Goal: Transaction & Acquisition: Download file/media

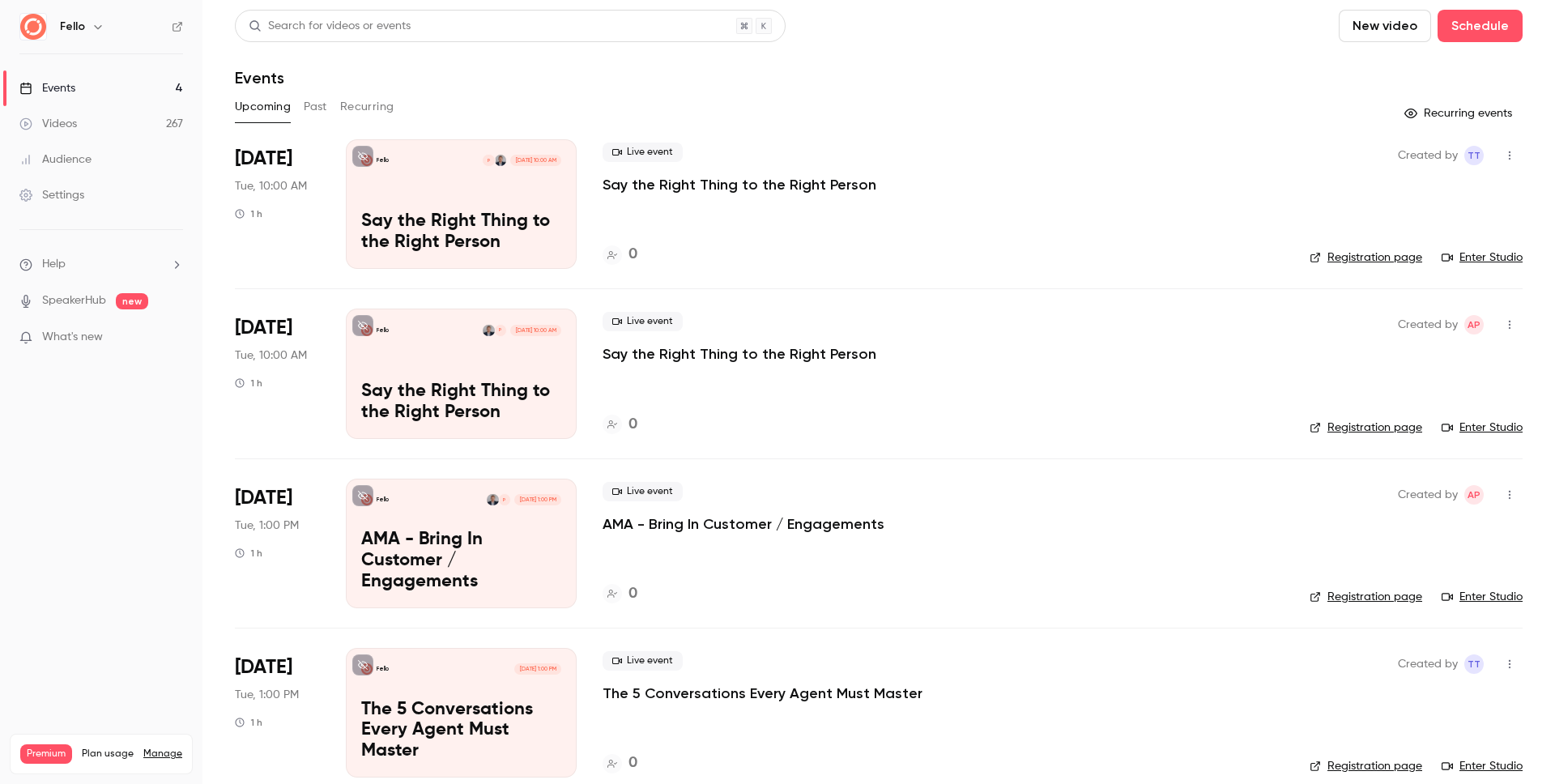
click at [98, 130] on link "Videos 267" at bounding box center [101, 124] width 203 height 36
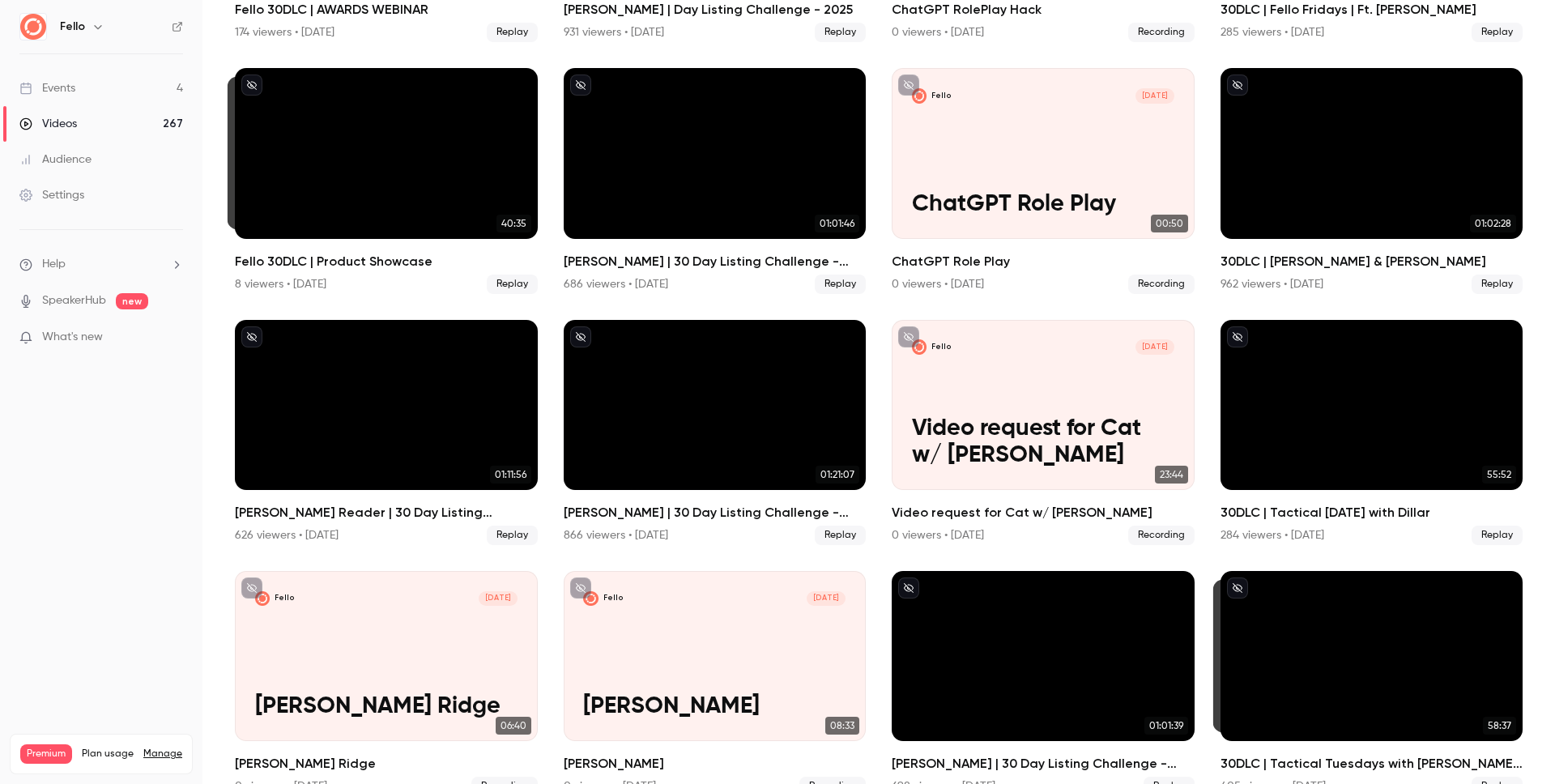
scroll to position [6602, 0]
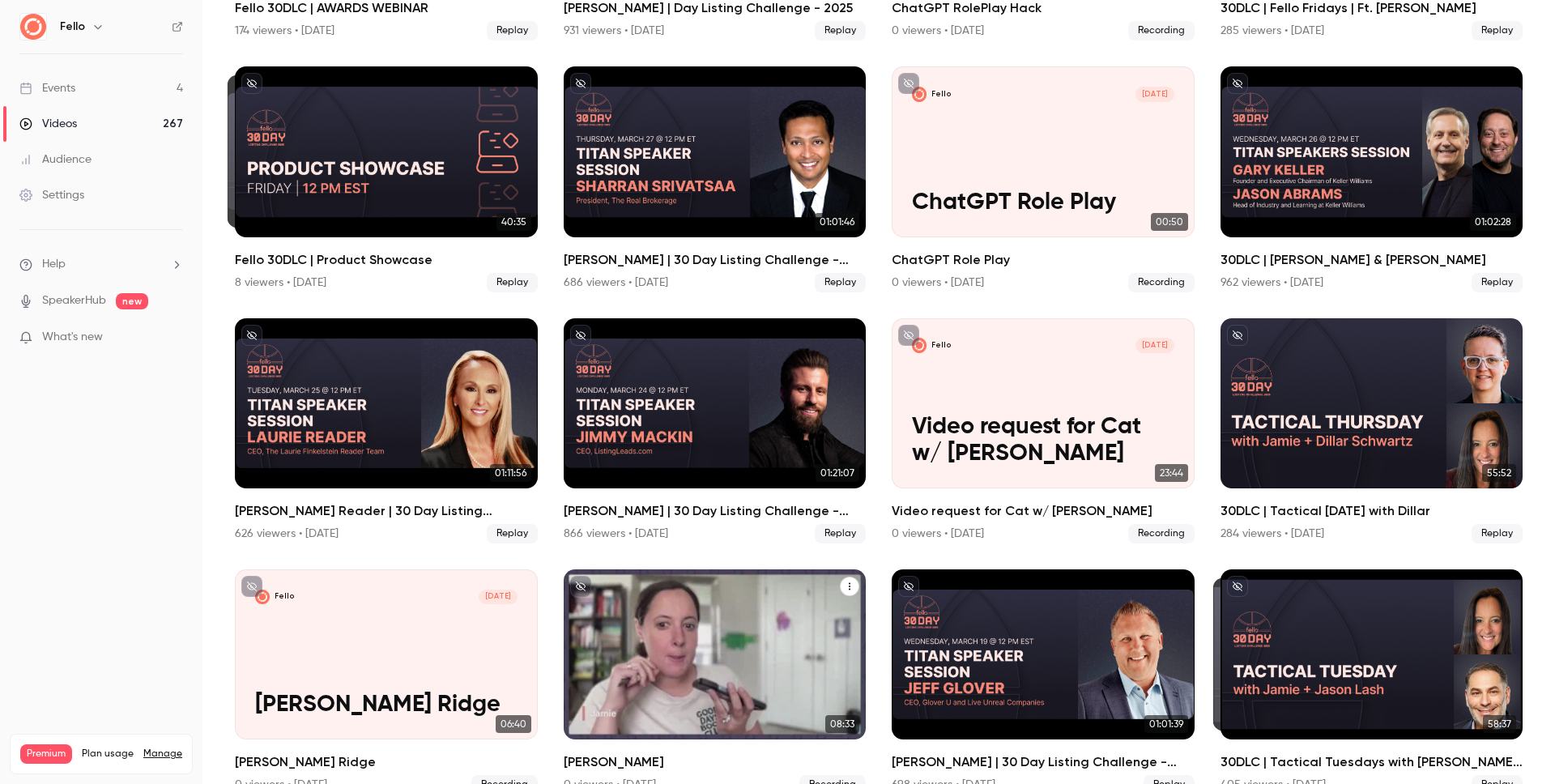
click at [674, 596] on div "Fello [DATE] [PERSON_NAME]" at bounding box center [715, 654] width 303 height 170
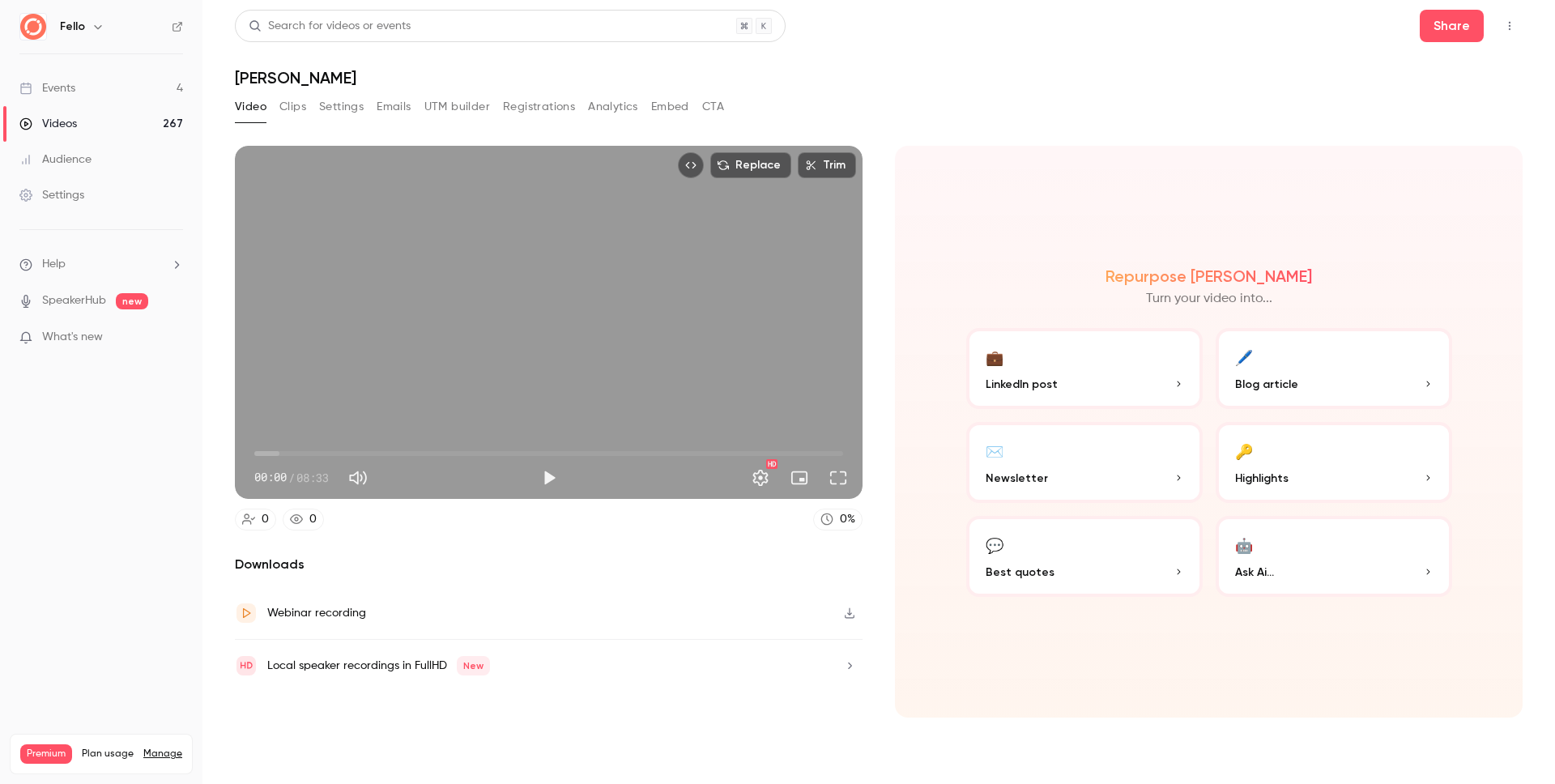
click at [852, 669] on icon "button" at bounding box center [850, 666] width 13 height 11
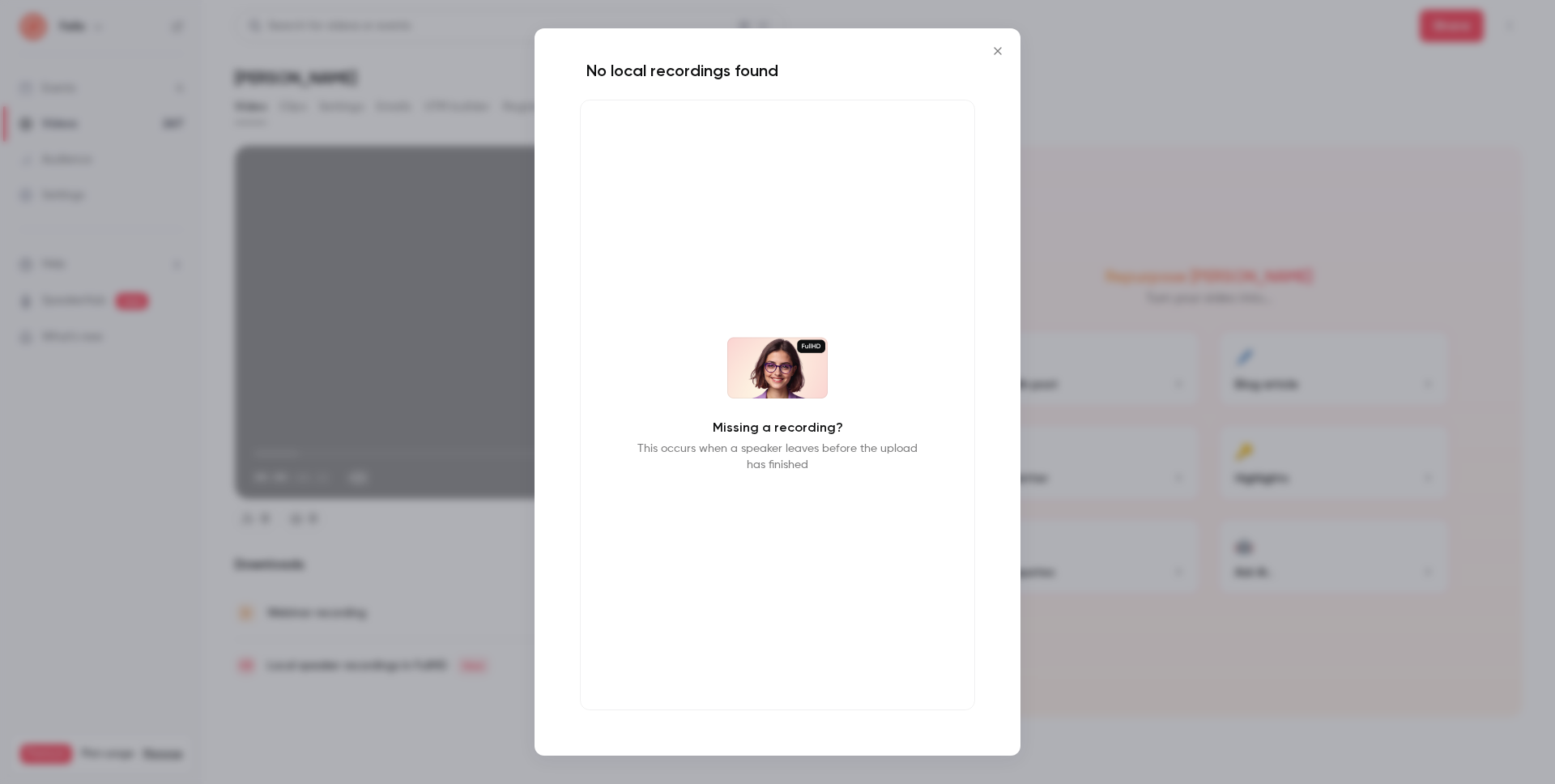
click at [999, 53] on icon "Close" at bounding box center [998, 51] width 20 height 13
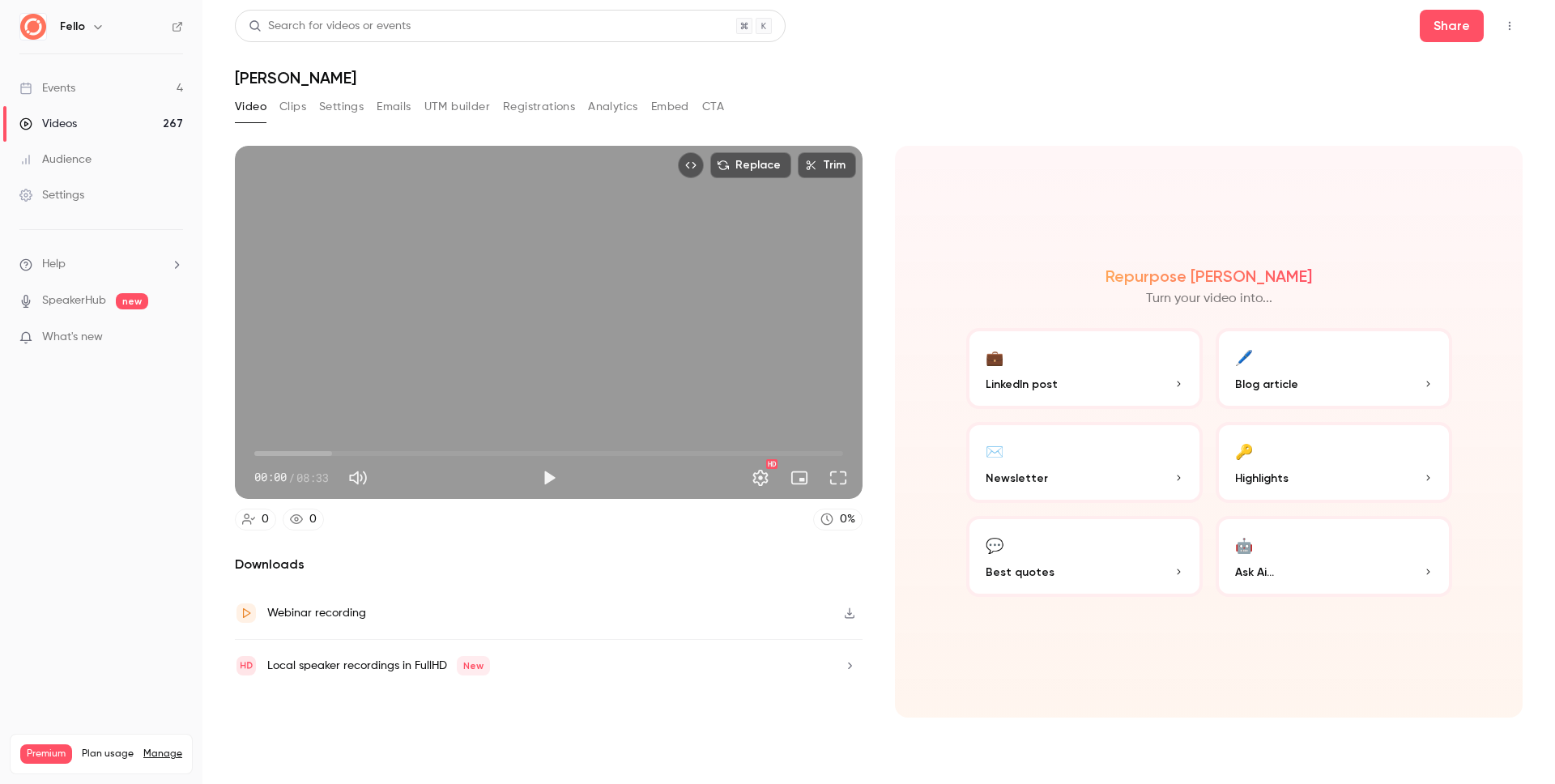
click at [852, 612] on icon "button" at bounding box center [850, 613] width 9 height 10
click at [288, 111] on button "Clips" at bounding box center [293, 107] width 26 height 26
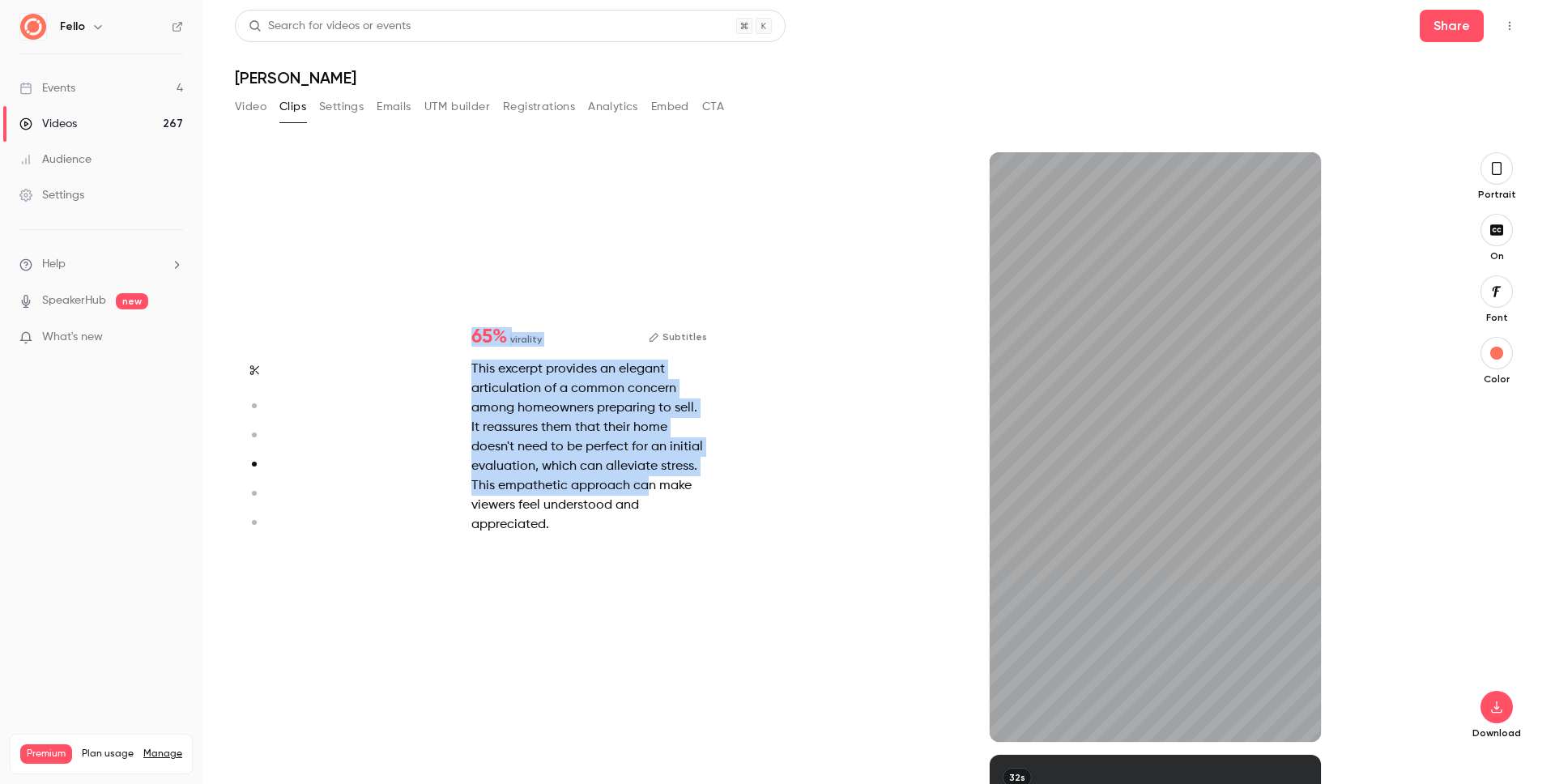
type input "*"
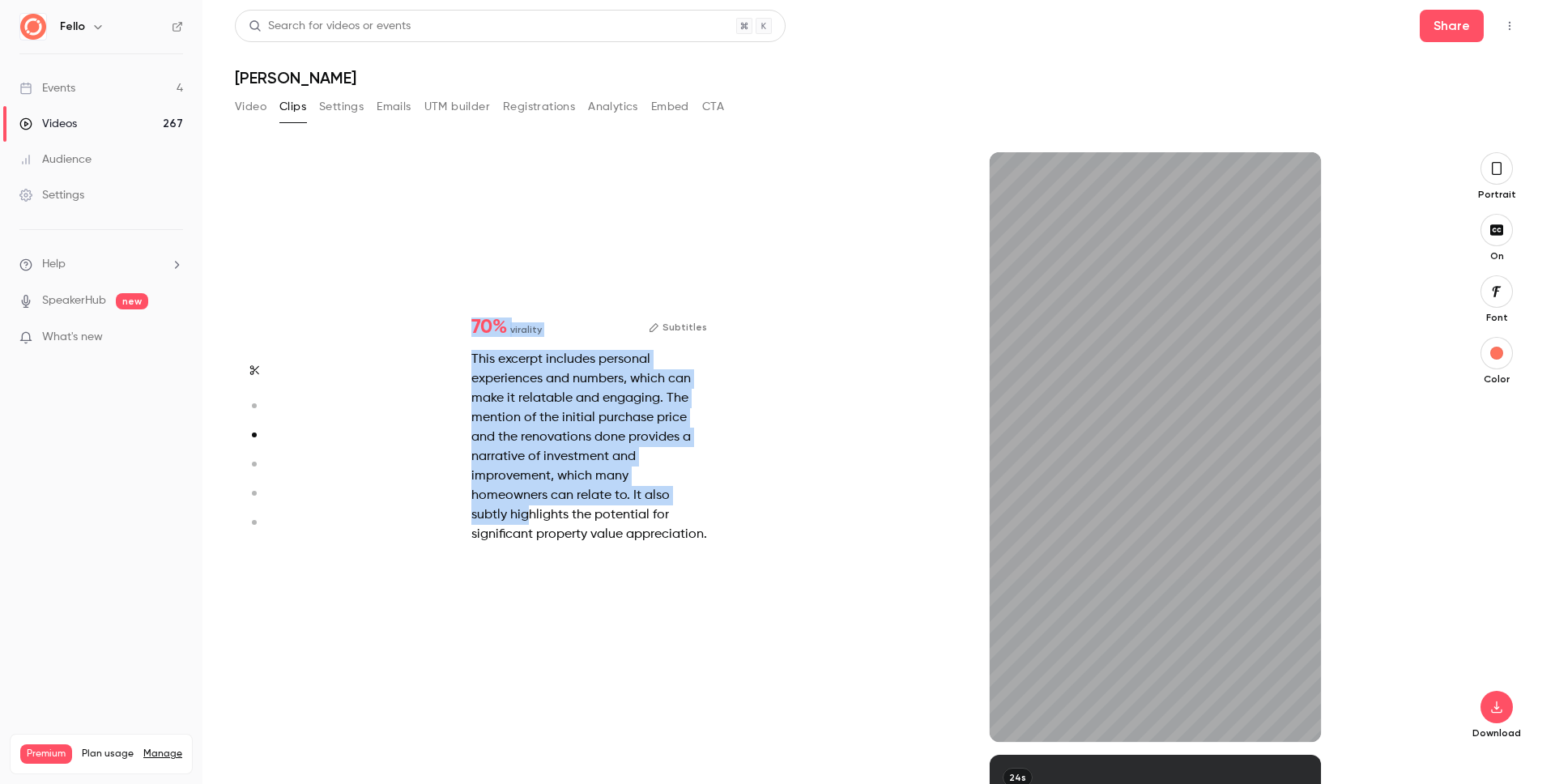
type input "*"
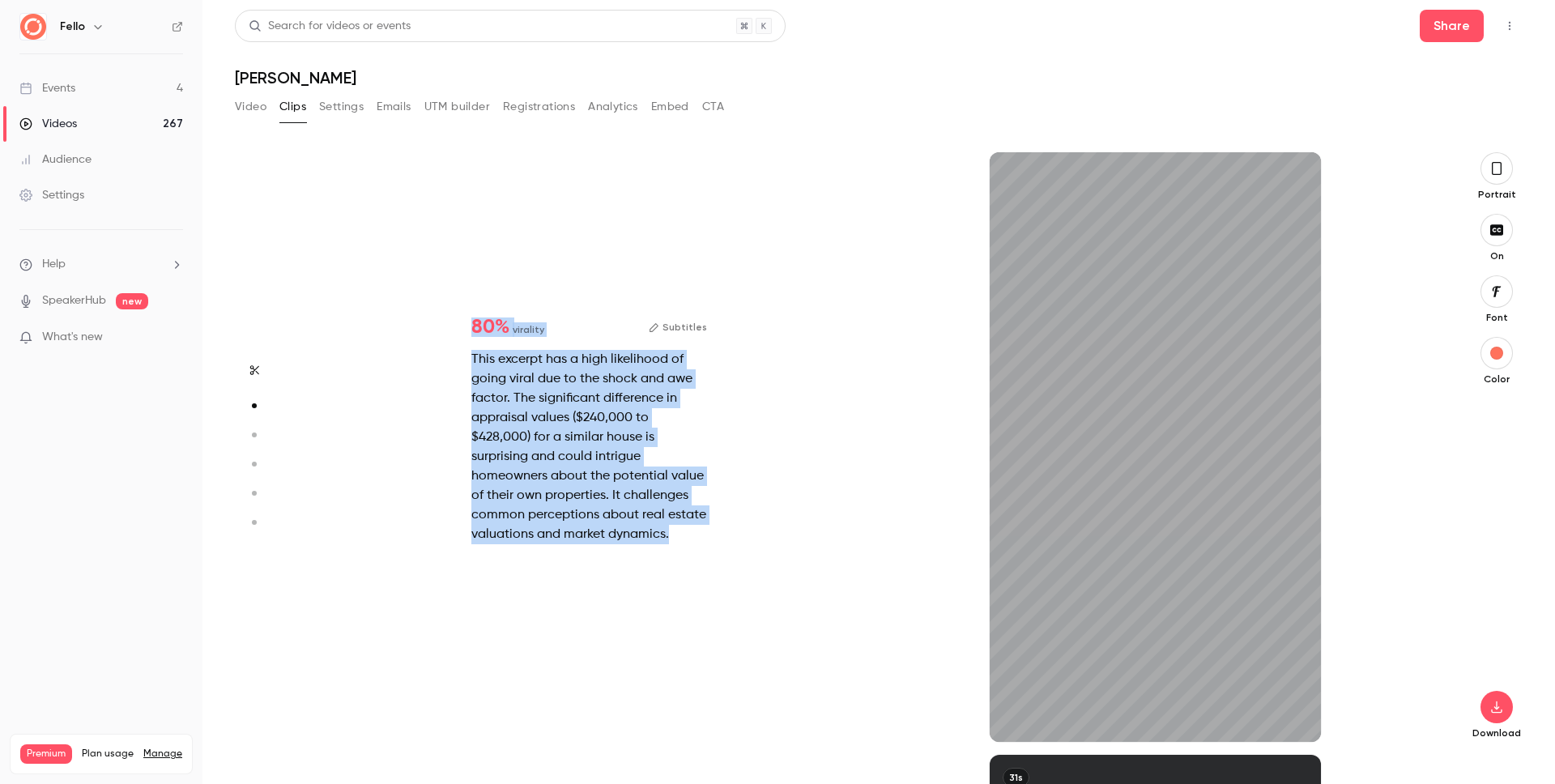
scroll to position [603, 0]
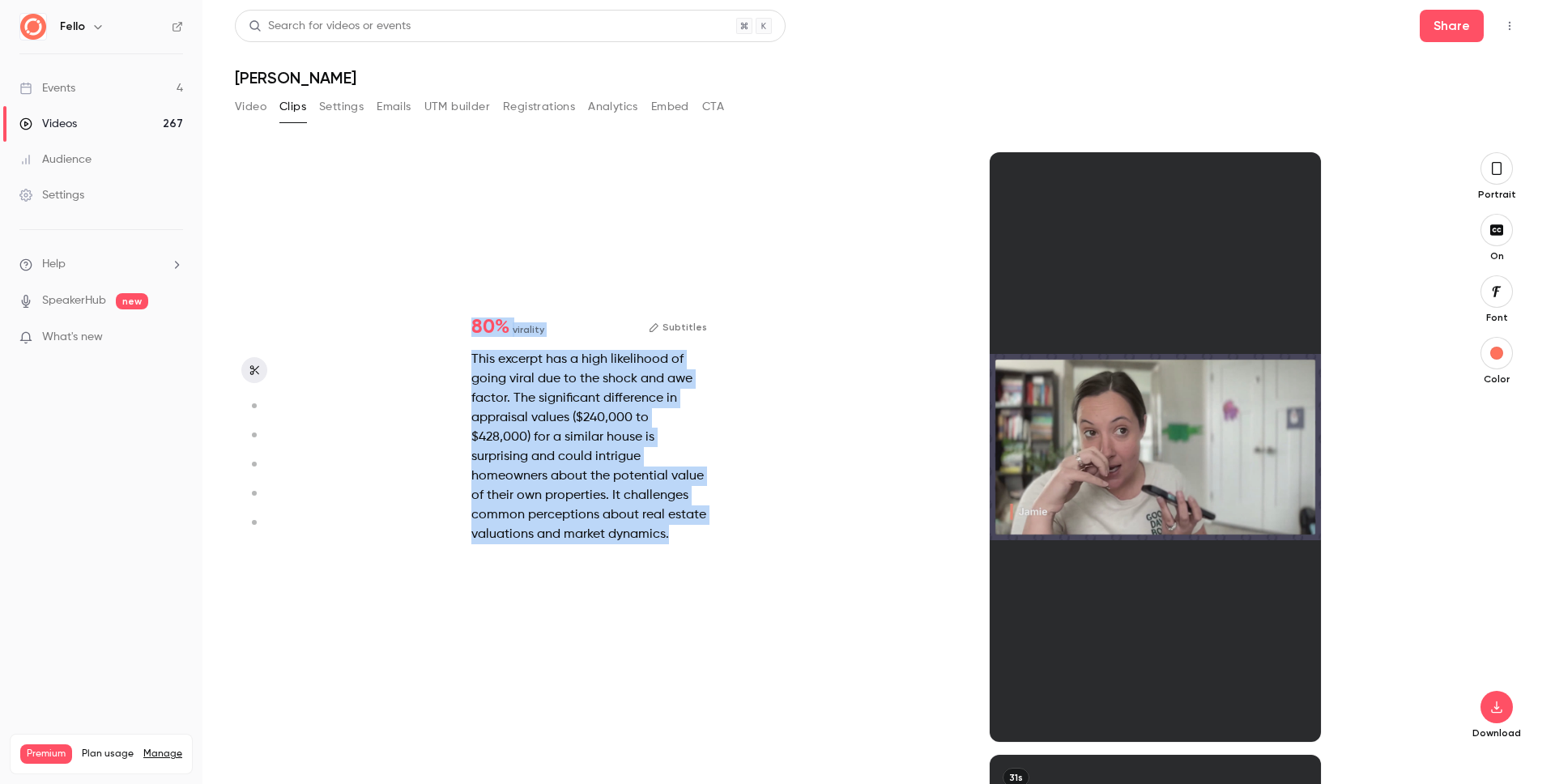
type input "*"
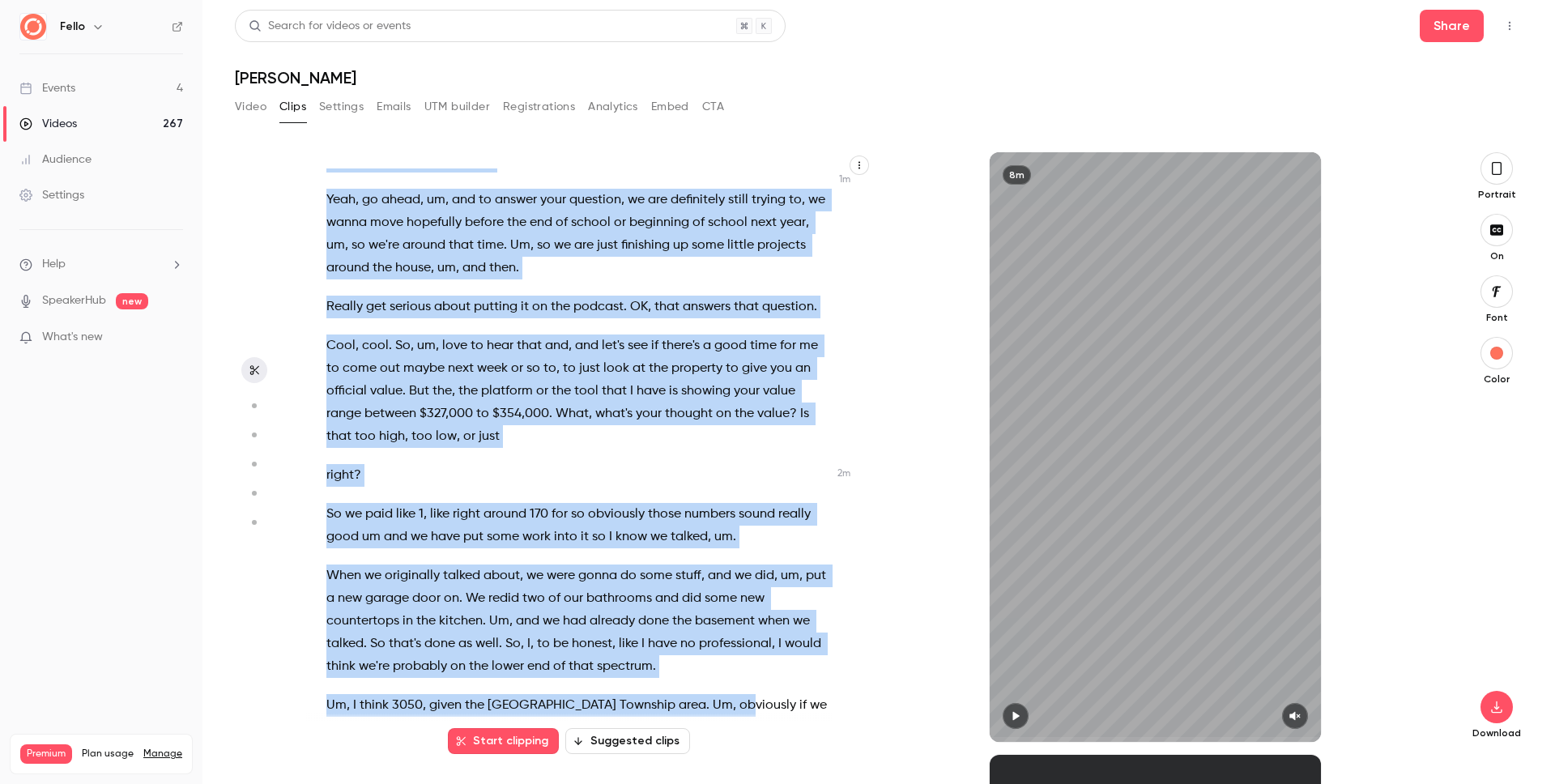
scroll to position [591, 0]
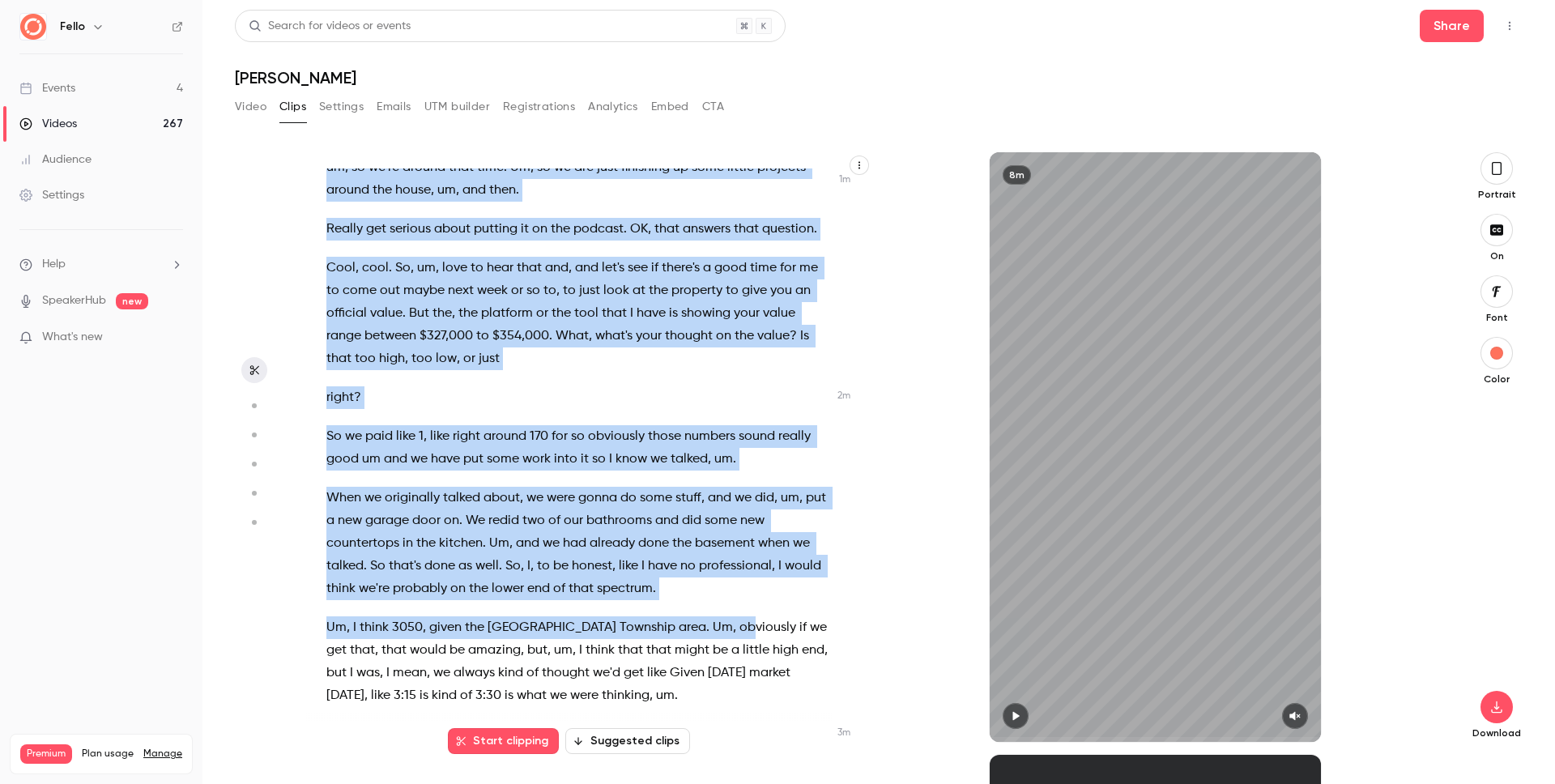
drag, startPoint x: 328, startPoint y: 183, endPoint x: 679, endPoint y: 596, distance: 542.0
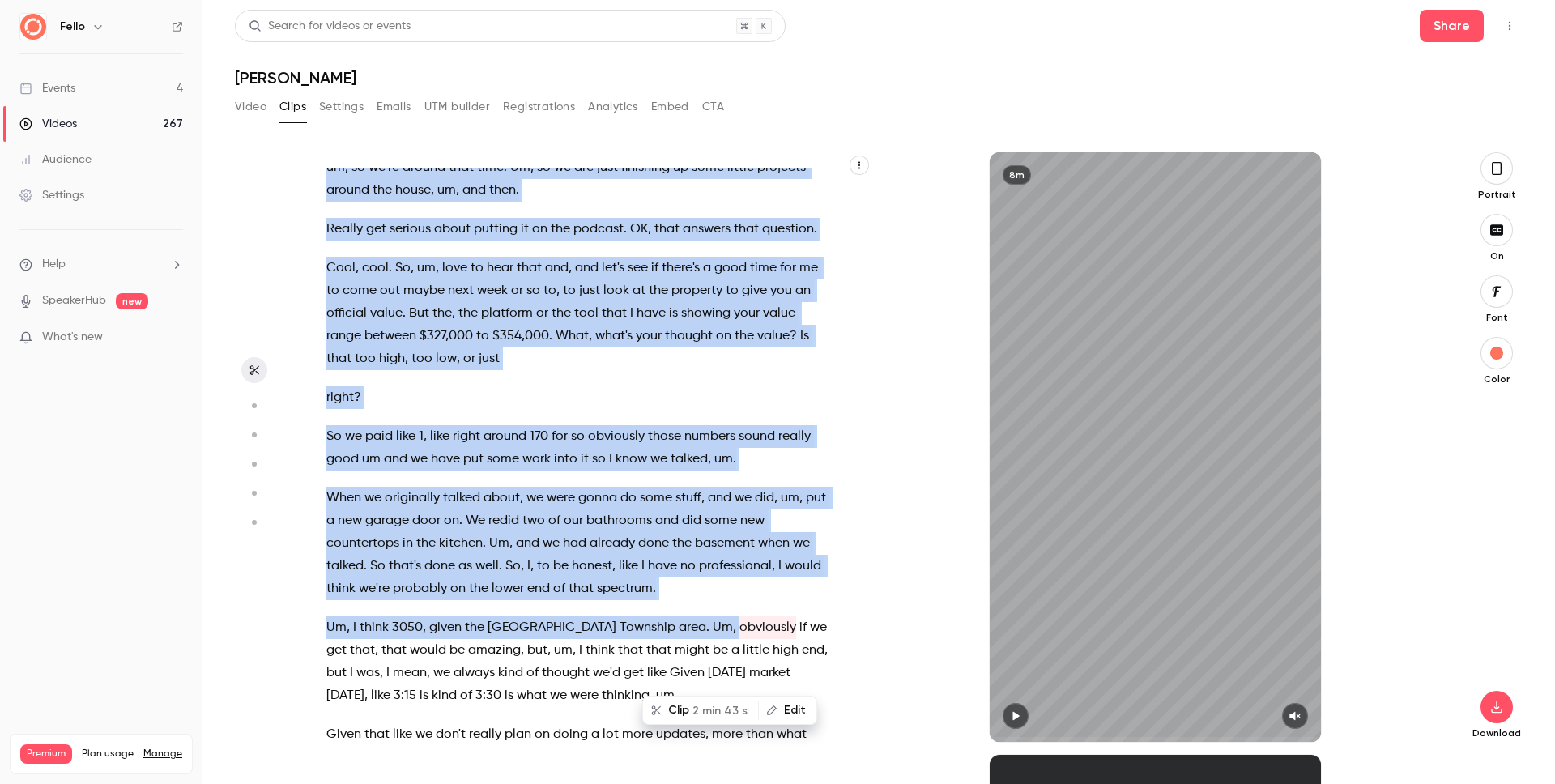
click at [740, 455] on div "Hey this is . Hey [PERSON_NAME] , this is [PERSON_NAME] . How are you ? Good , …" at bounding box center [584, 455] width 558 height 573
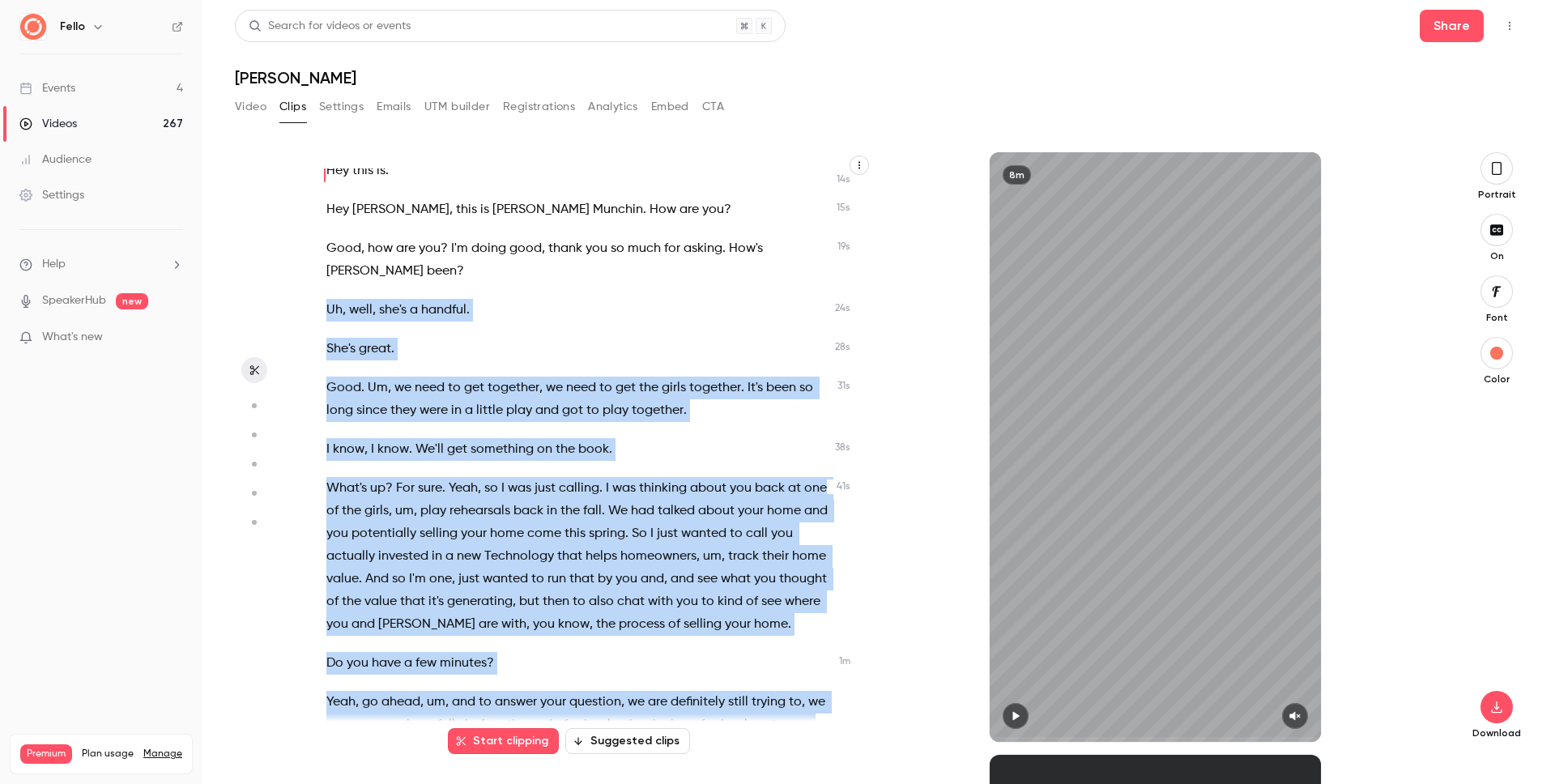
scroll to position [0, 0]
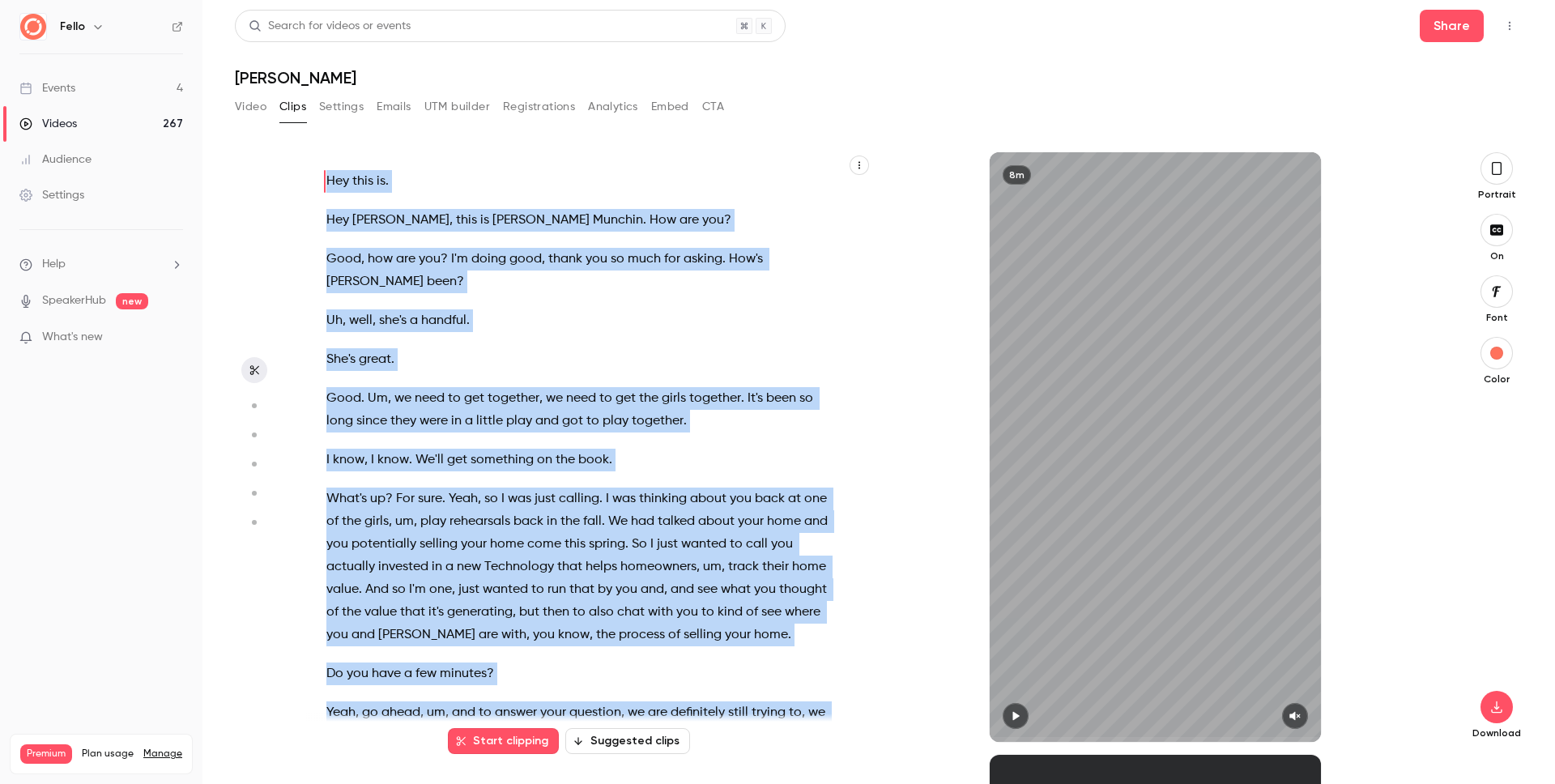
drag, startPoint x: 360, startPoint y: 691, endPoint x: 314, endPoint y: 155, distance: 538.0
click at [314, 155] on div "Hey this is . Hey [PERSON_NAME] , this is [PERSON_NAME] . How are you ? Good , …" at bounding box center [589, 446] width 566 height 590
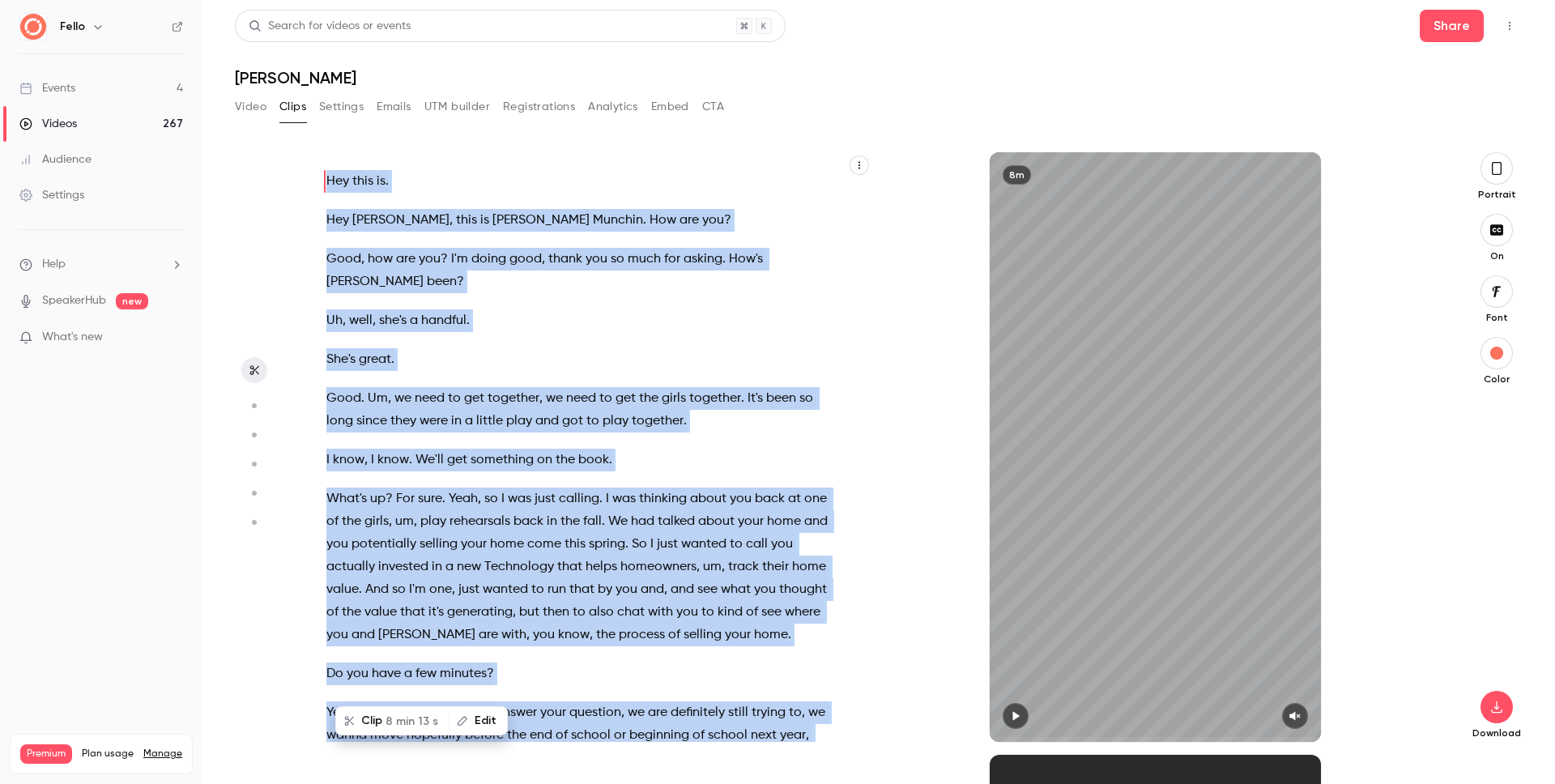
copy div "Hey this is . Hey [PERSON_NAME] , this is [PERSON_NAME] . How are you ? Good , …"
click at [70, 95] on div "Events" at bounding box center [48, 87] width 56 height 16
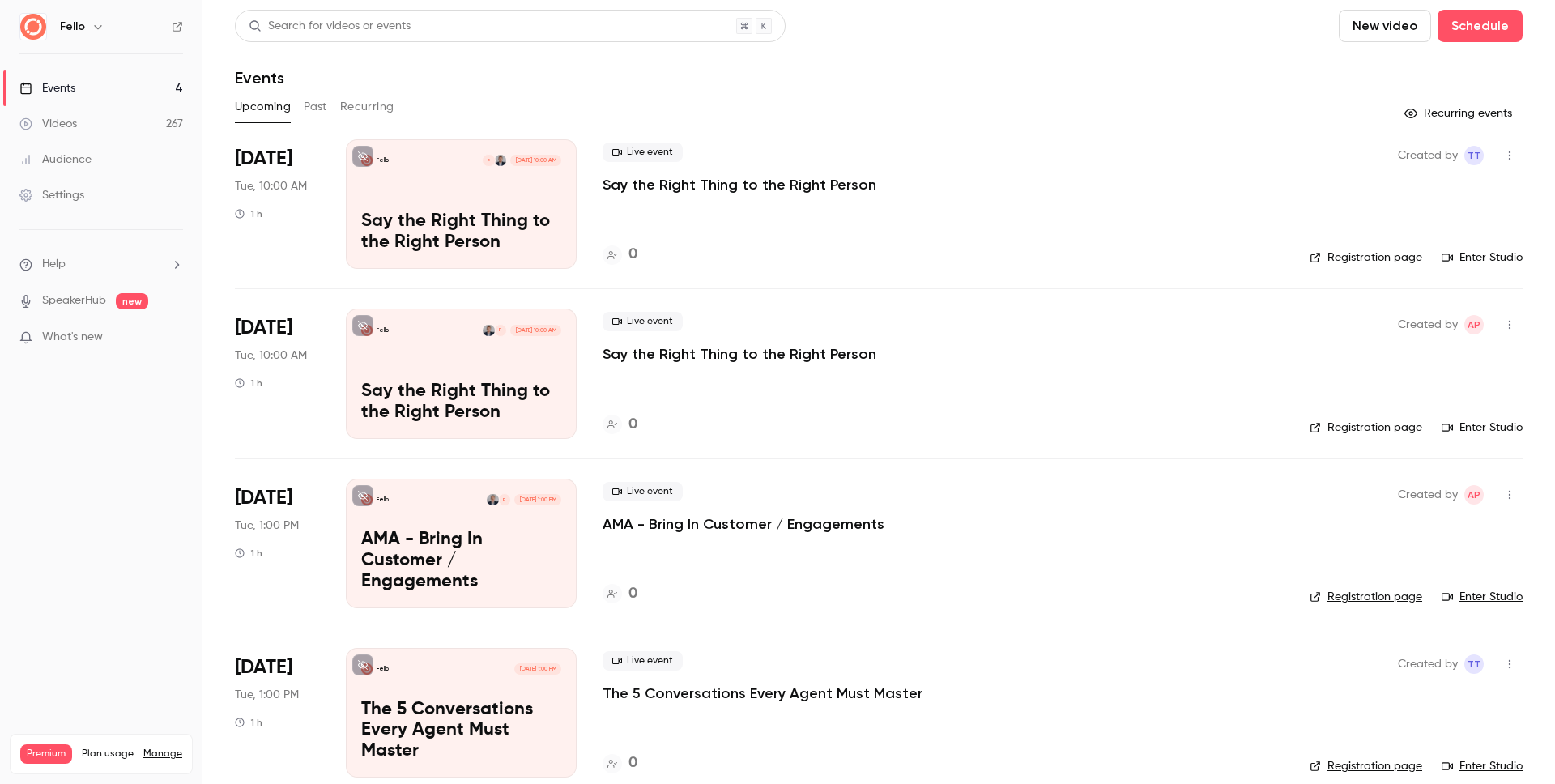
click at [1400, 29] on button "New video" at bounding box center [1385, 25] width 92 height 33
click at [1397, 68] on div "Record" at bounding box center [1431, 69] width 123 height 16
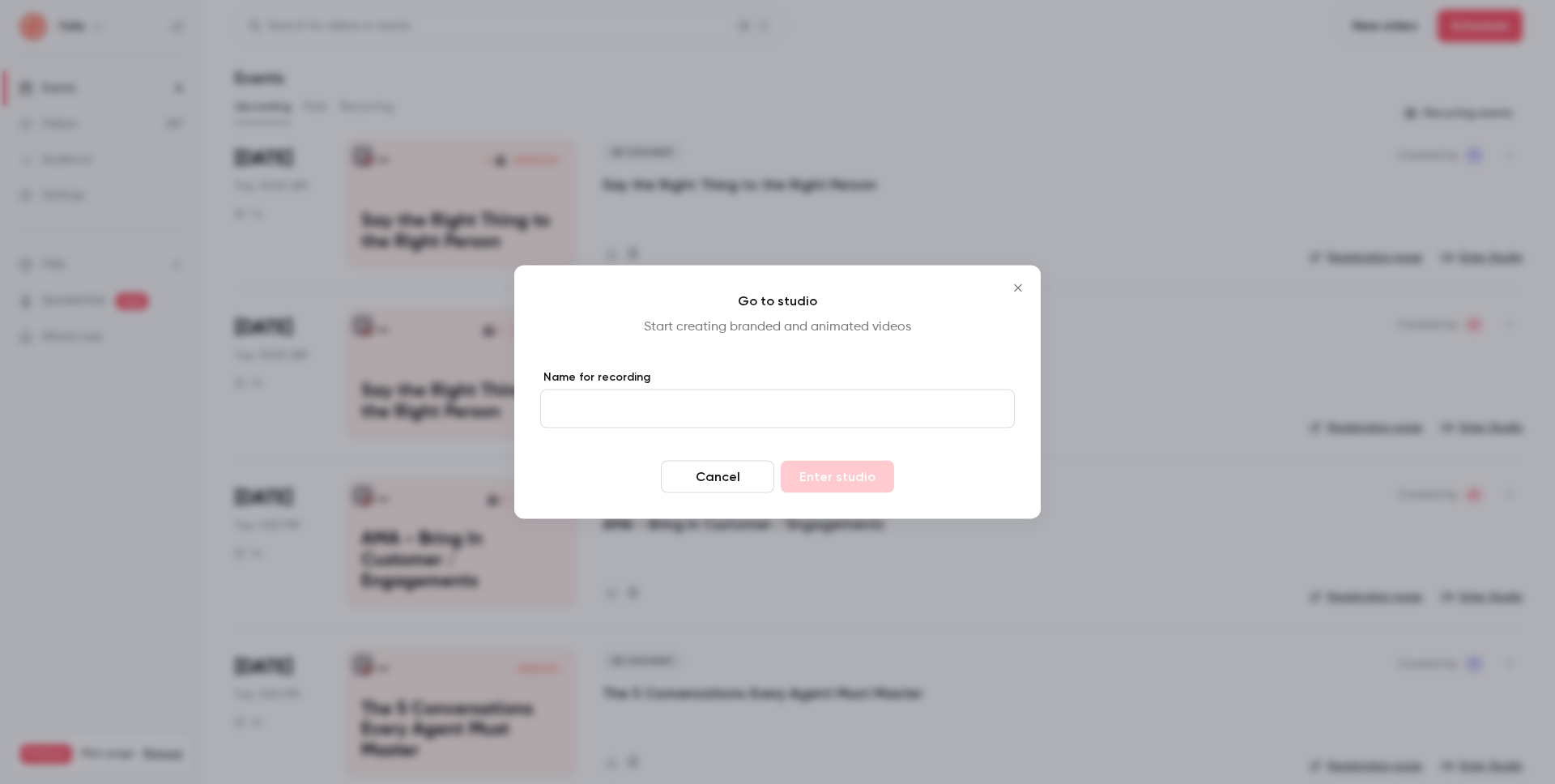
click at [680, 412] on input "Name for recording" at bounding box center [778, 408] width 475 height 38
type input "**********"
click at [853, 476] on button "Enter studio" at bounding box center [838, 476] width 113 height 33
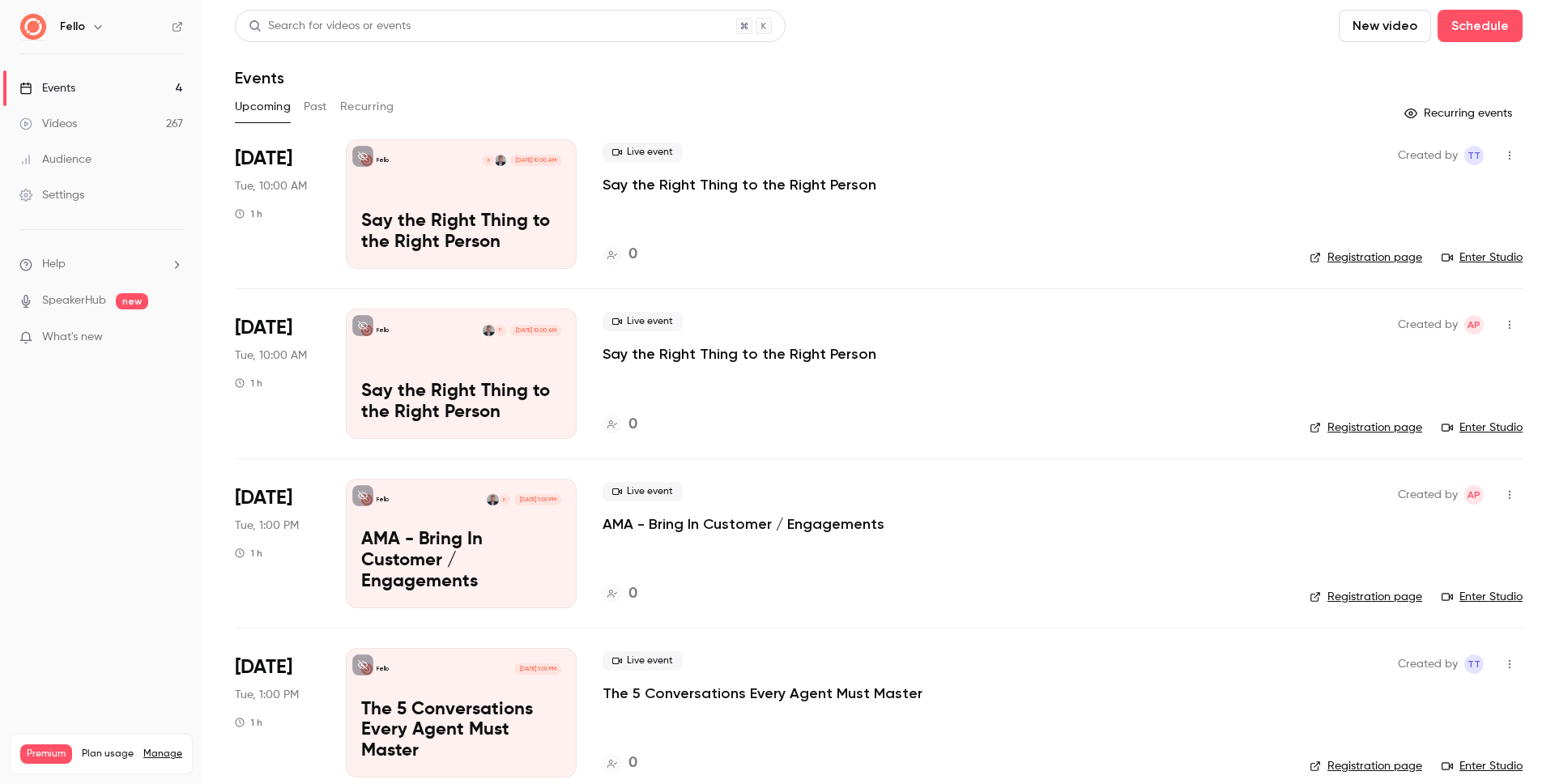
click at [94, 123] on link "Videos 267" at bounding box center [101, 124] width 203 height 36
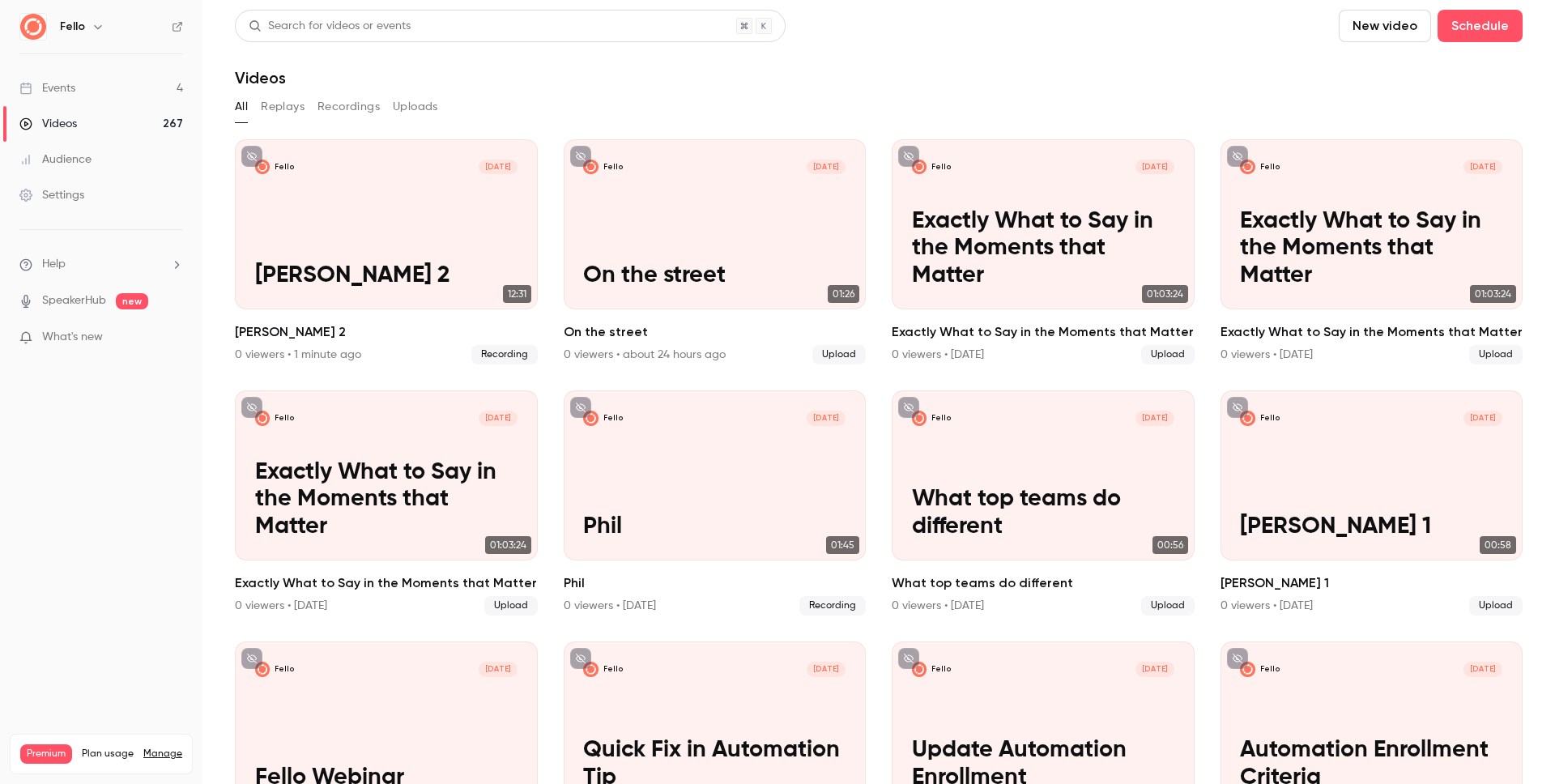
click at [283, 102] on button "Replays" at bounding box center [282, 107] width 44 height 26
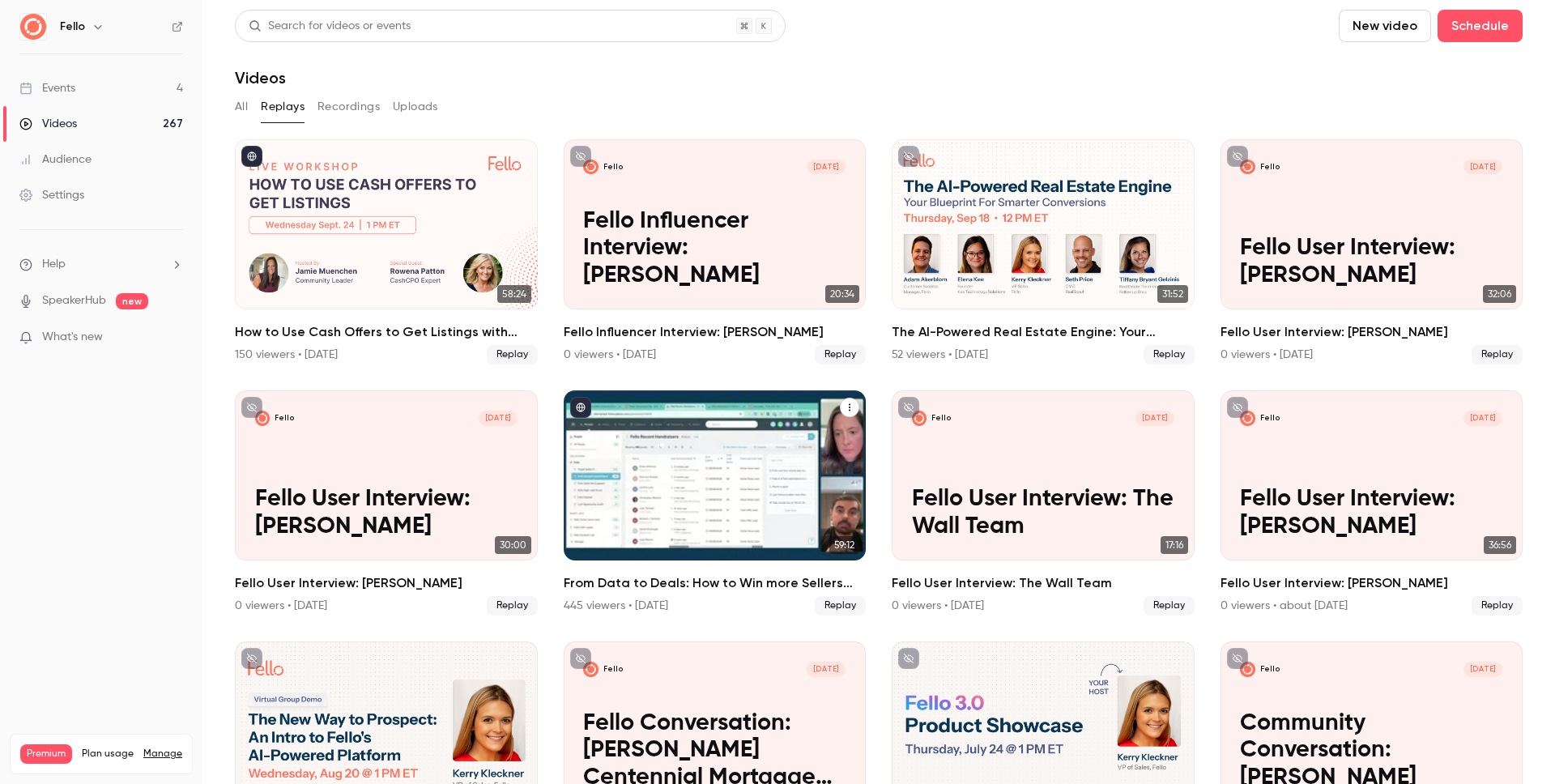
click at [640, 502] on div "From Data to Deals: How to Win more Sellers with Fello + Follow Up Boss" at bounding box center [715, 475] width 303 height 170
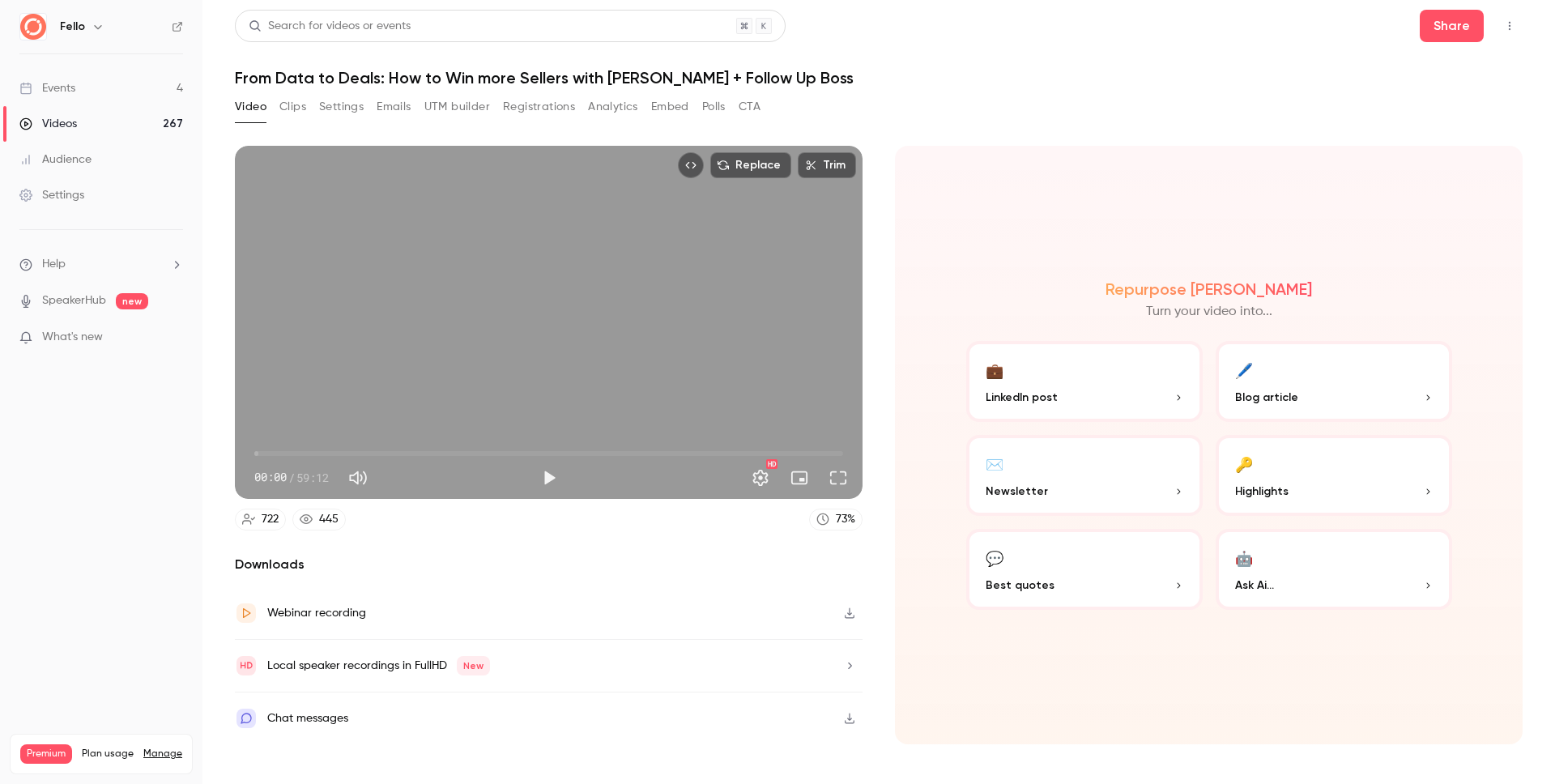
click at [537, 108] on button "Registrations" at bounding box center [538, 107] width 72 height 26
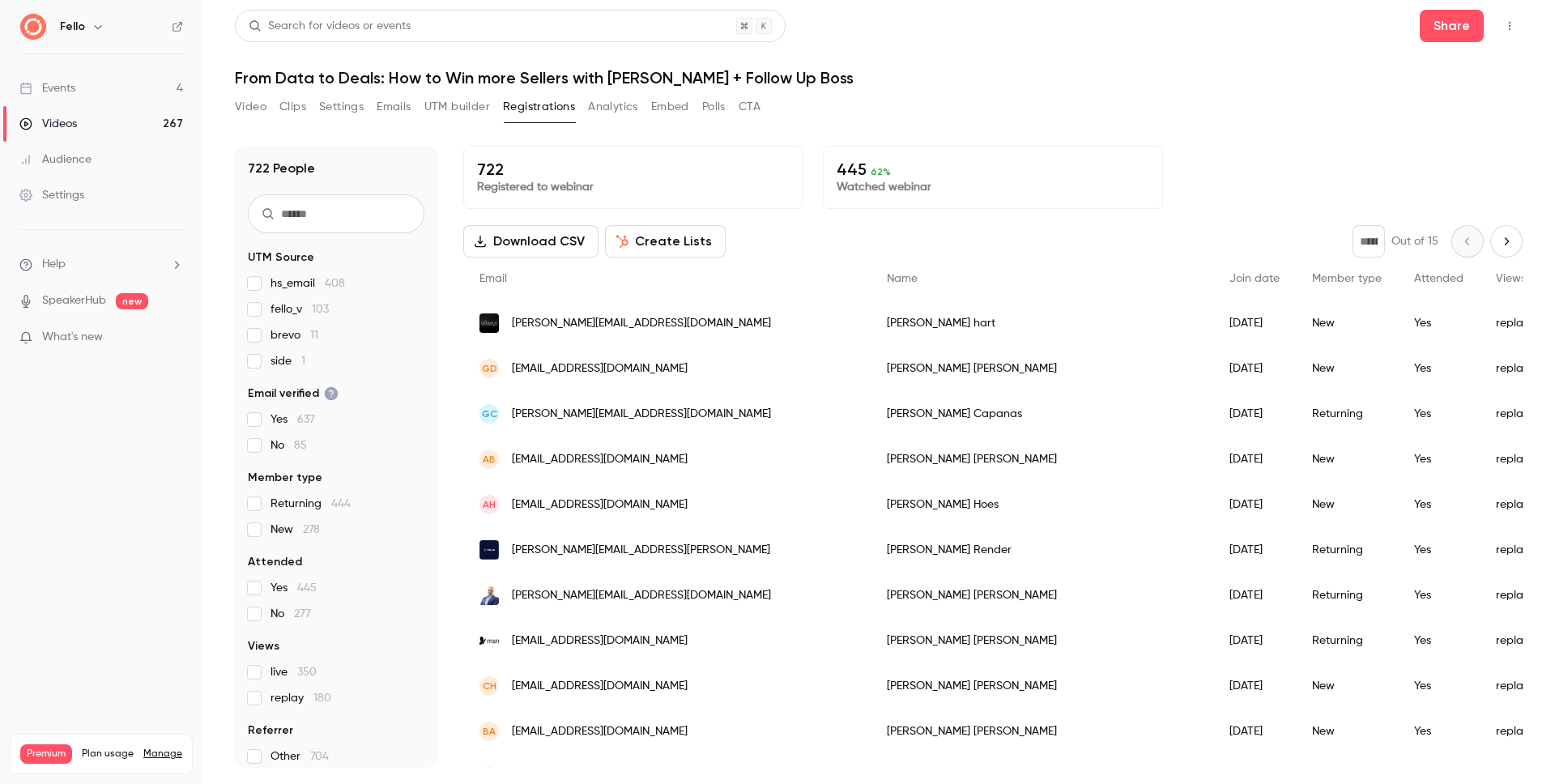
click at [532, 242] on button "Download CSV" at bounding box center [531, 241] width 135 height 33
click at [91, 128] on link "Videos 267" at bounding box center [101, 124] width 203 height 36
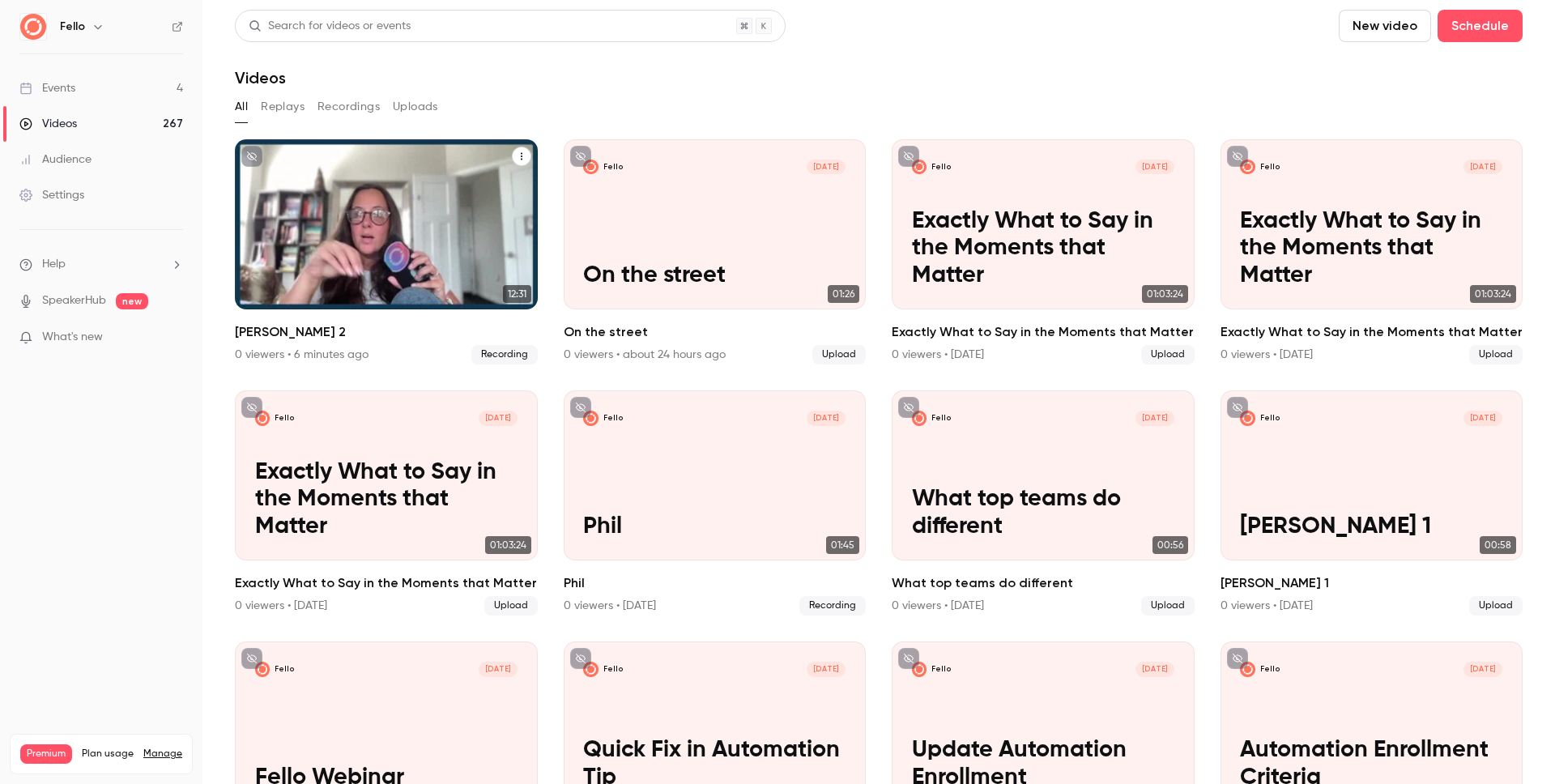
click at [407, 274] on p "[PERSON_NAME] 2" at bounding box center [386, 276] width 263 height 27
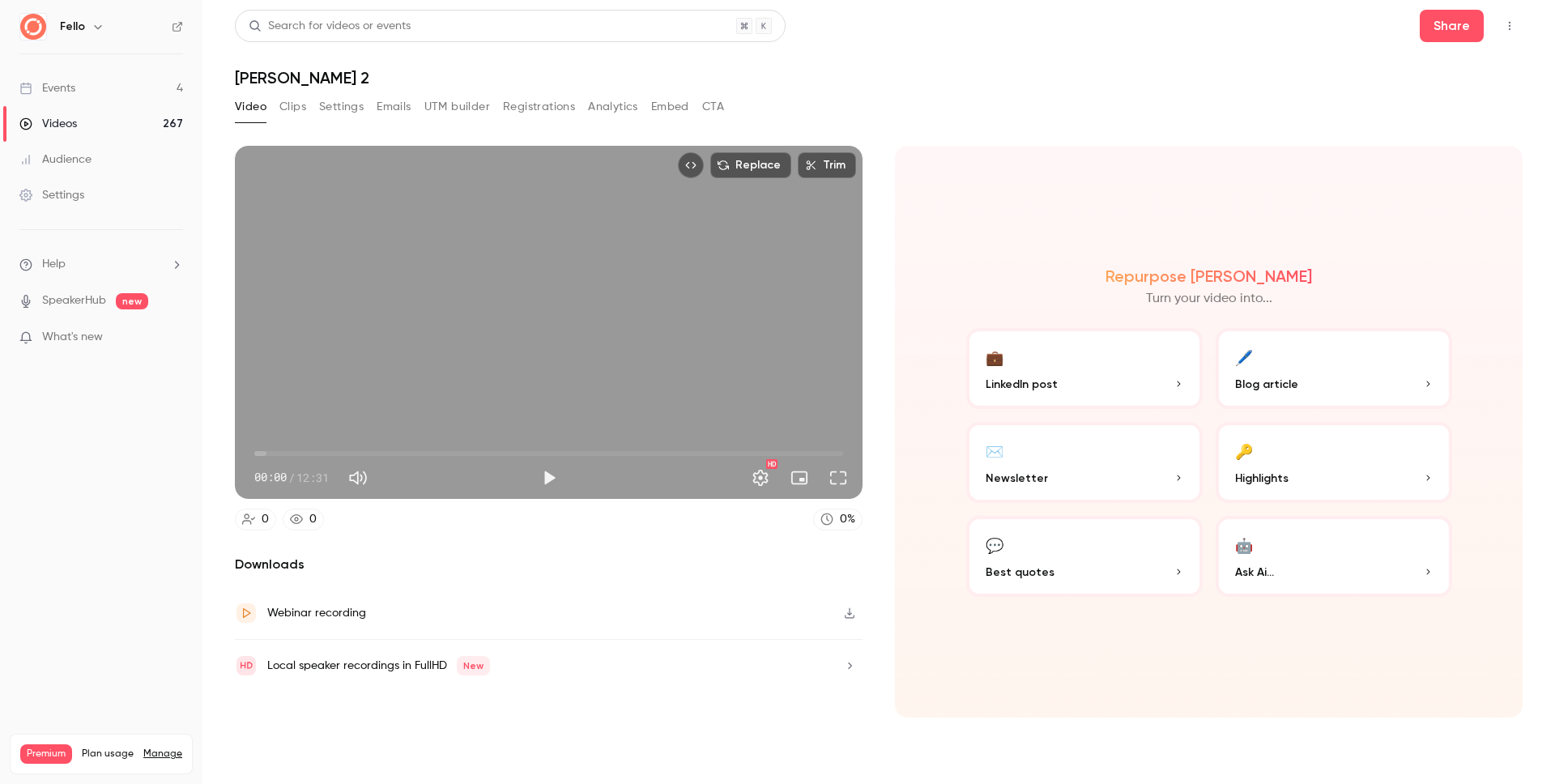
click at [851, 662] on icon "button" at bounding box center [850, 666] width 13 height 11
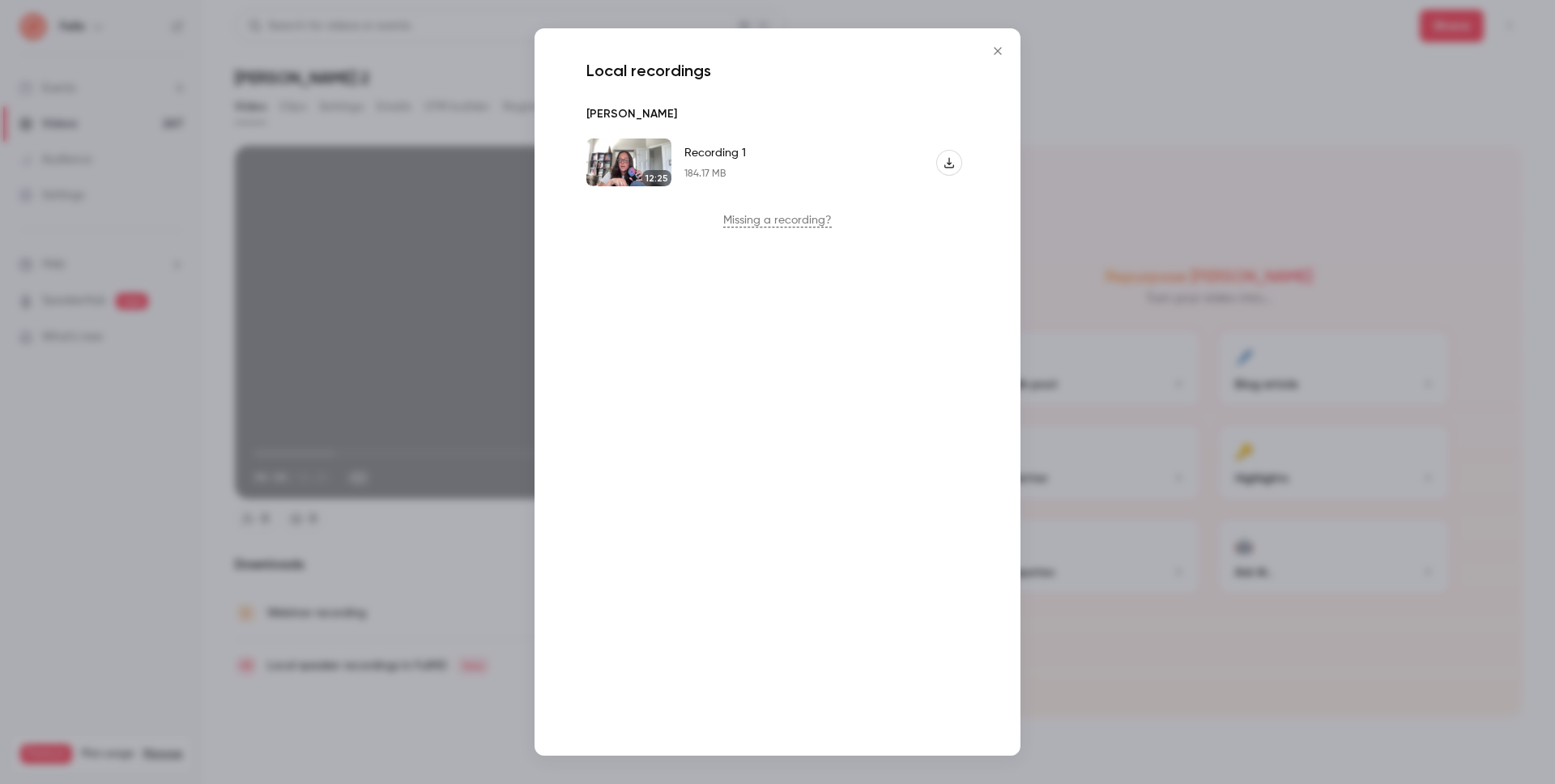
click at [947, 165] on icon "Recording 1" at bounding box center [949, 163] width 11 height 11
click at [1177, 120] on div at bounding box center [778, 392] width 1555 height 784
